Goal: Book appointment/travel/reservation

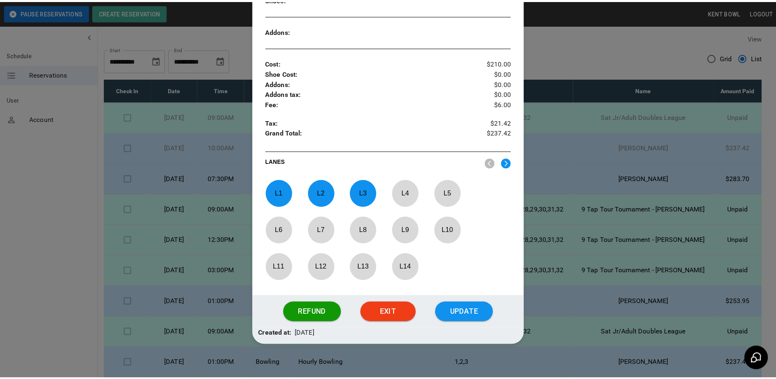
scroll to position [267, 0]
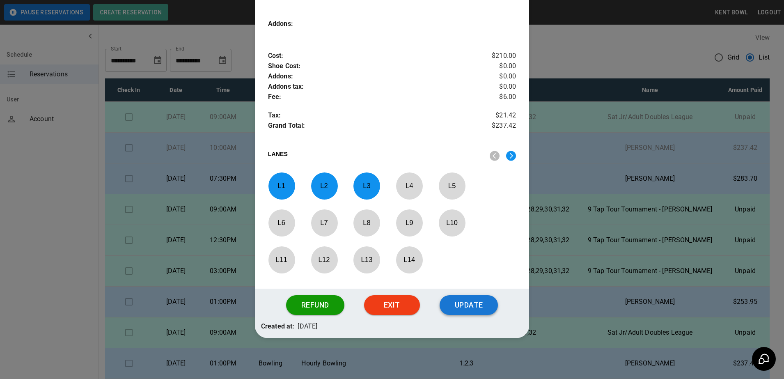
click at [471, 307] on button "Update" at bounding box center [469, 305] width 58 height 20
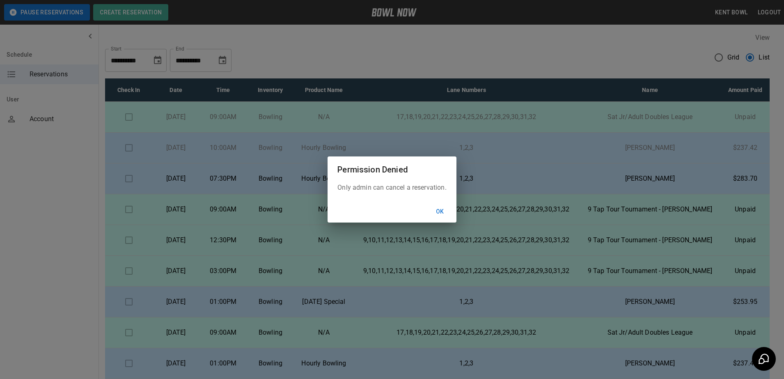
click at [439, 211] on button "Ok" at bounding box center [440, 211] width 26 height 15
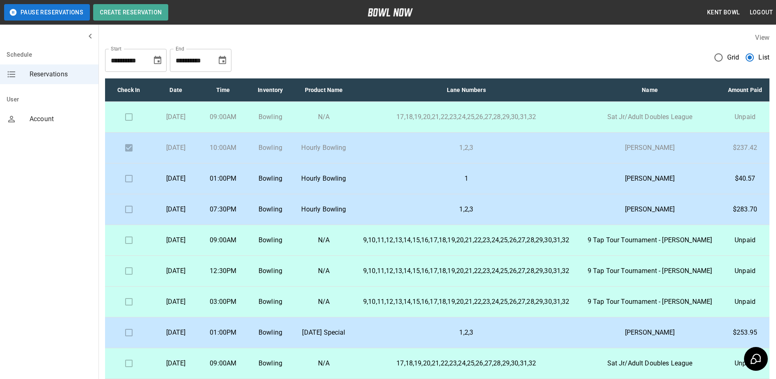
click at [126, 126] on td at bounding box center [128, 117] width 47 height 31
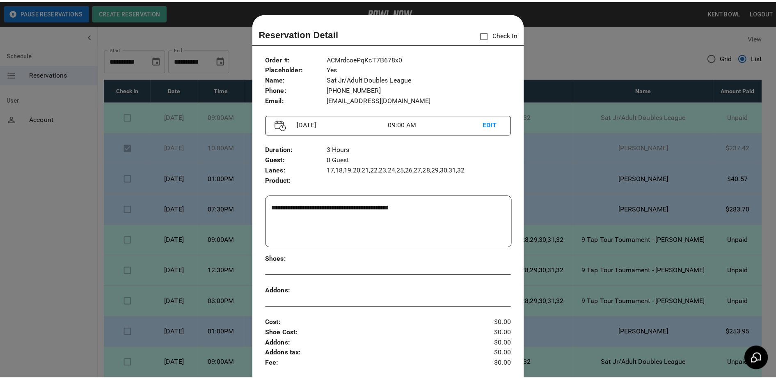
scroll to position [13, 0]
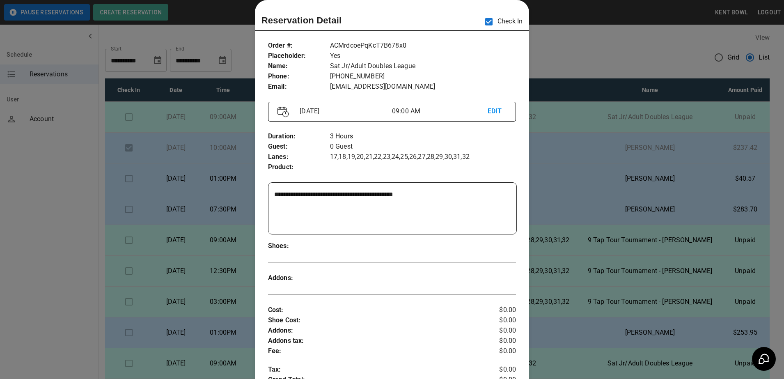
click at [624, 56] on div at bounding box center [392, 189] width 784 height 379
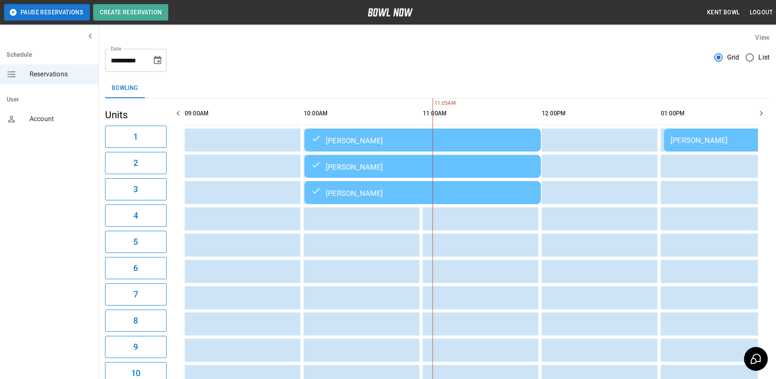
scroll to position [0, 238]
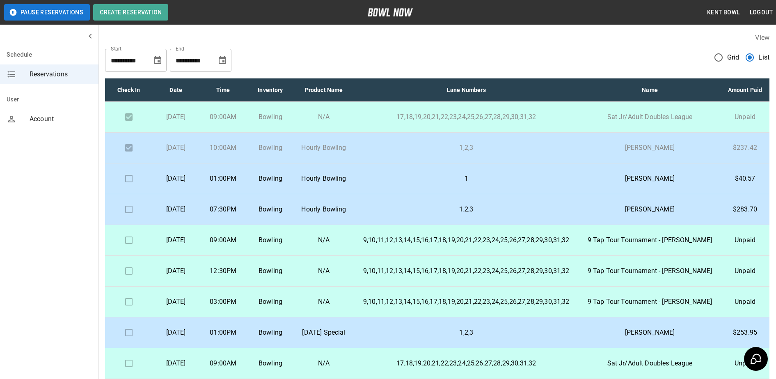
click at [294, 188] on td "Bowling" at bounding box center [270, 178] width 47 height 31
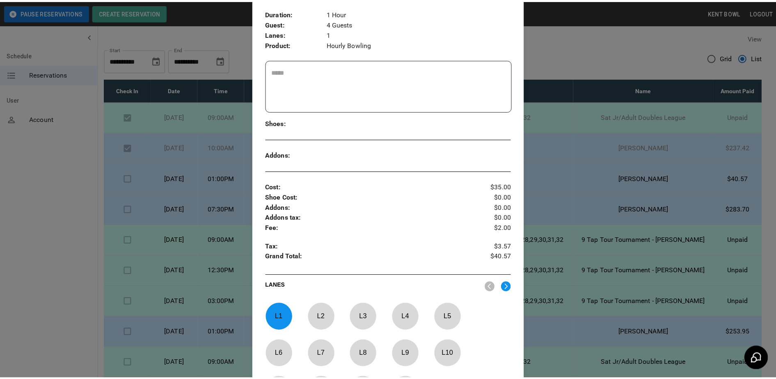
scroll to position [154, 0]
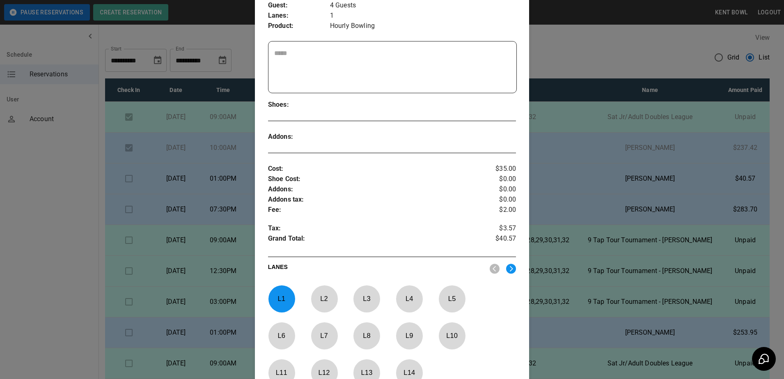
click at [40, 197] on div at bounding box center [392, 189] width 784 height 379
